Goal: Check status: Check status

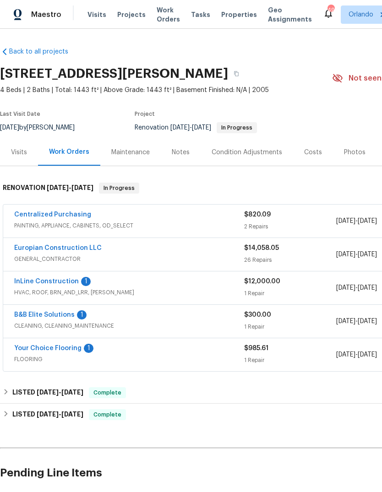
scroll to position [0, 0]
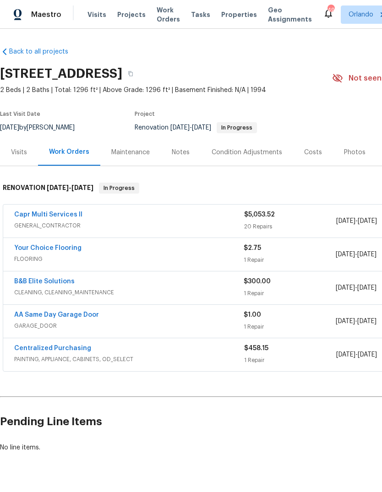
click at [33, 315] on link "AA Same Day Garage Door" at bounding box center [56, 315] width 85 height 6
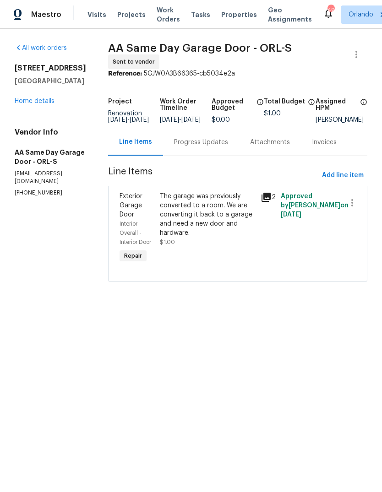
click at [220, 141] on div "Progress Updates" at bounding box center [201, 142] width 76 height 27
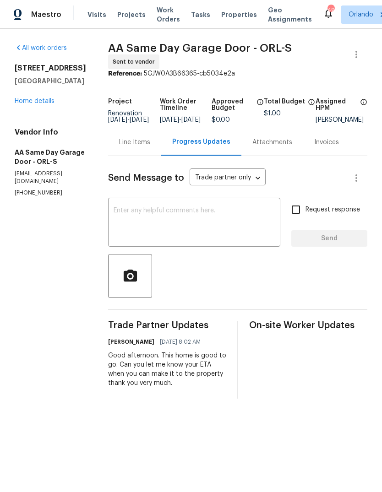
click at [43, 99] on link "Home details" at bounding box center [35, 101] width 40 height 6
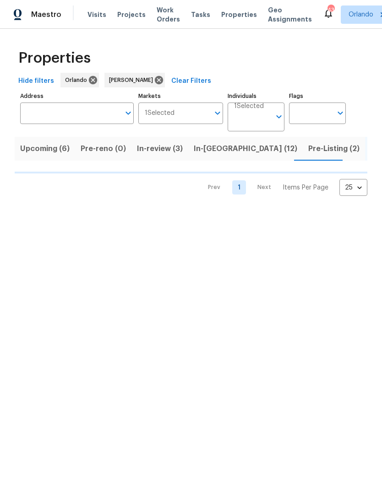
click at [217, 155] on span "In-reno (12)" at bounding box center [245, 148] width 103 height 13
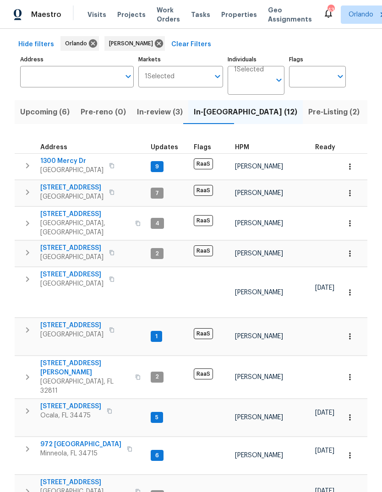
scroll to position [34, 0]
click at [56, 449] on span "Minneola, FL 34715" at bounding box center [80, 453] width 81 height 9
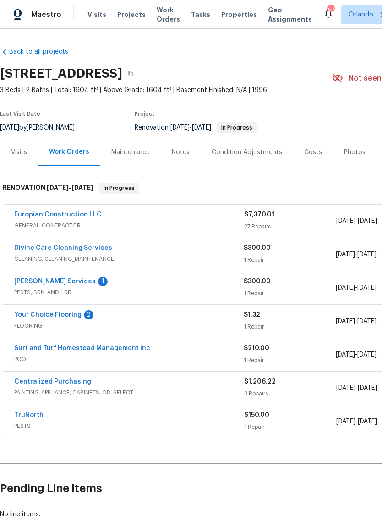
click at [38, 279] on link "Massey Services" at bounding box center [55, 281] width 82 height 6
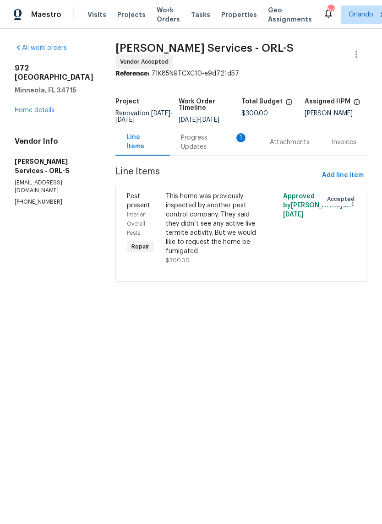
click at [228, 139] on div "Progress Updates 1" at bounding box center [214, 142] width 67 height 18
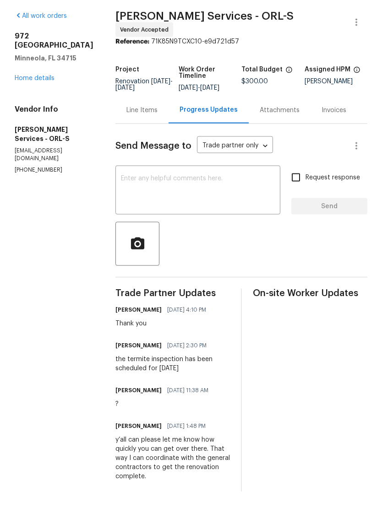
scroll to position [18, 0]
